Goal: Task Accomplishment & Management: Manage account settings

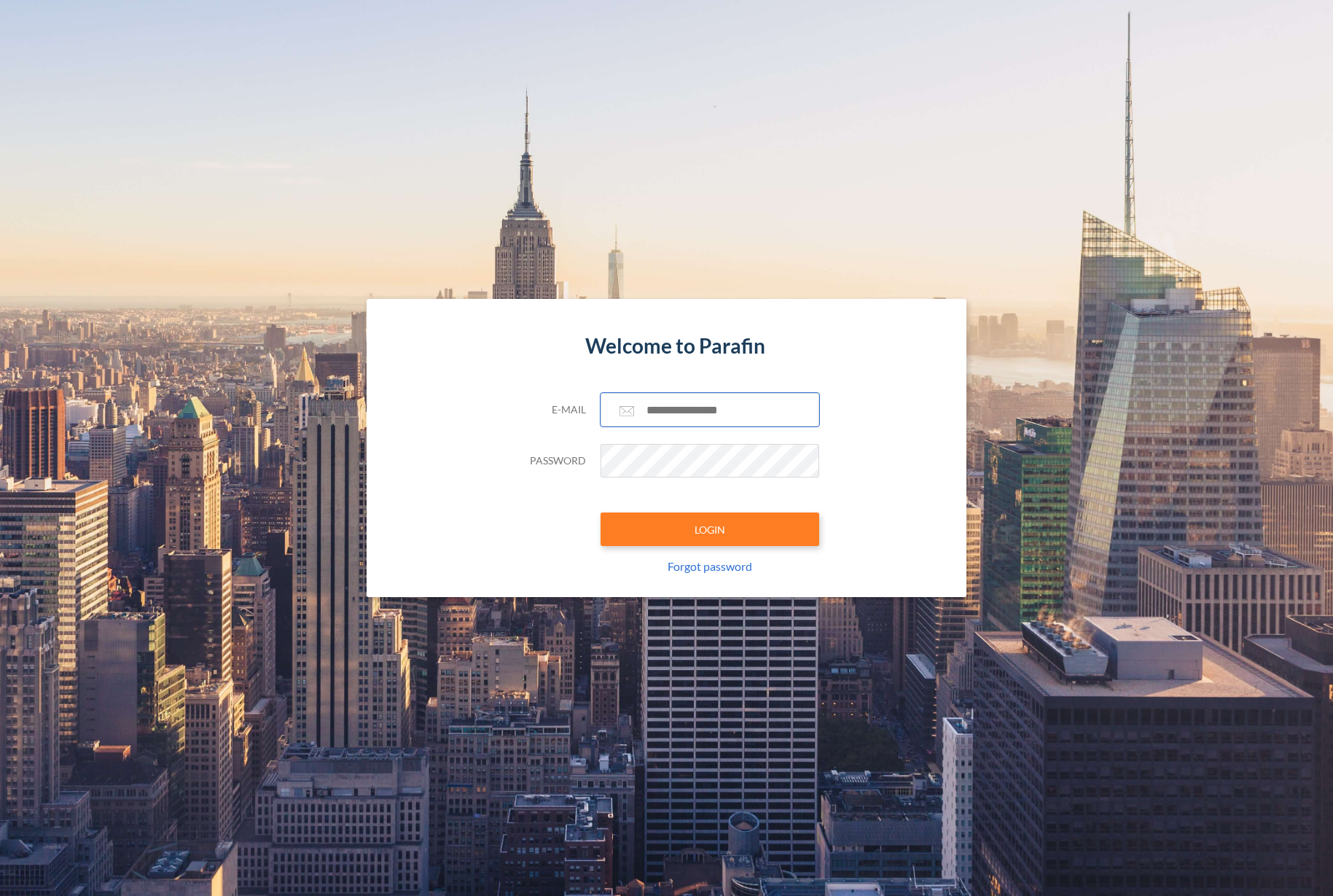
click at [675, 418] on input "text" at bounding box center [709, 410] width 219 height 34
paste input "**********"
type input "**********"
click at [696, 518] on button "LOGIN" at bounding box center [709, 529] width 219 height 34
